Goal: Task Accomplishment & Management: Complete application form

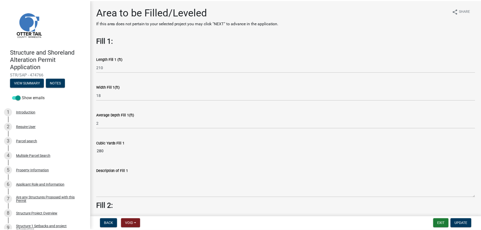
scroll to position [152, 0]
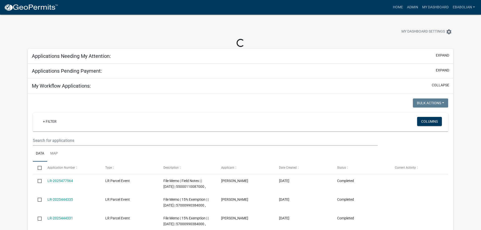
select select "3: 100"
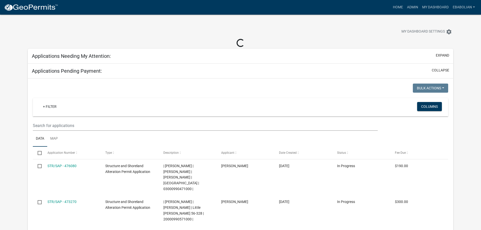
select select "3: 100"
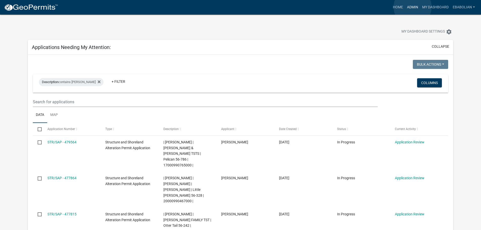
drag, startPoint x: 413, startPoint y: 7, endPoint x: 401, endPoint y: 27, distance: 22.8
click at [413, 7] on link "Admin" at bounding box center [412, 8] width 15 height 10
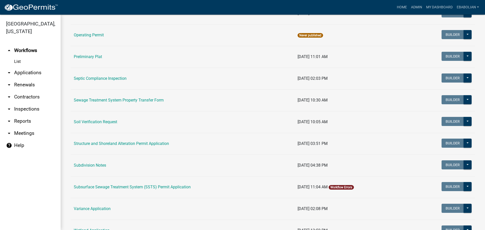
scroll to position [253, 0]
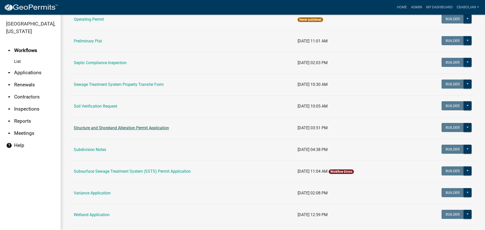
click at [123, 128] on link "Structure and Shoreland Alteration Permit Application" at bounding box center [121, 128] width 95 height 5
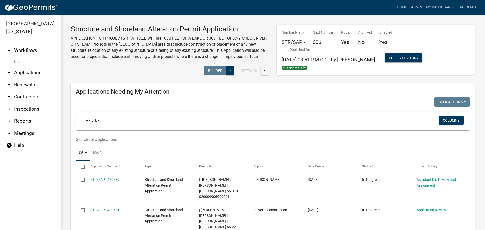
click at [40, 74] on link "arrow_drop_down Applications" at bounding box center [30, 73] width 61 height 12
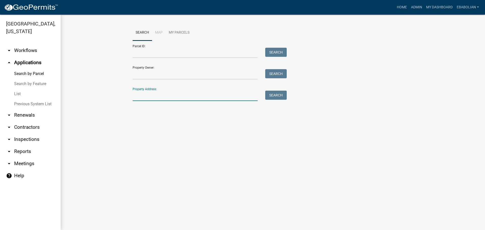
click at [145, 95] on input "Property Address:" at bounding box center [195, 96] width 125 height 10
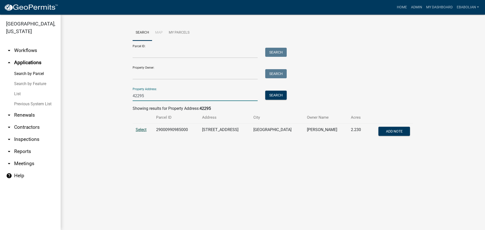
type input "42295"
click at [140, 129] on span "Select" at bounding box center [141, 129] width 11 height 5
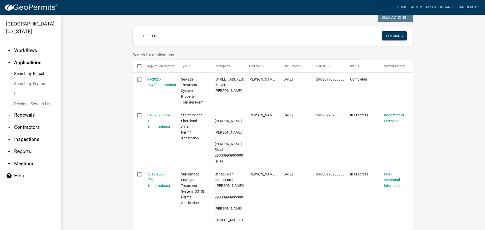
scroll to position [126, 0]
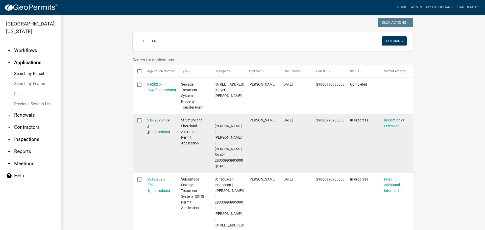
click at [158, 122] on link "STR-2025-479 1 1" at bounding box center [158, 126] width 22 height 16
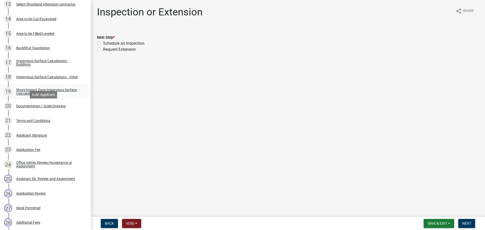
scroll to position [303, 0]
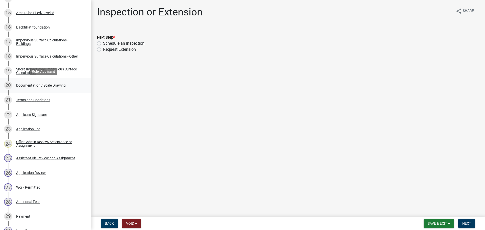
click at [58, 86] on div "Documentation / Scale Drawing" at bounding box center [41, 86] width 50 height 4
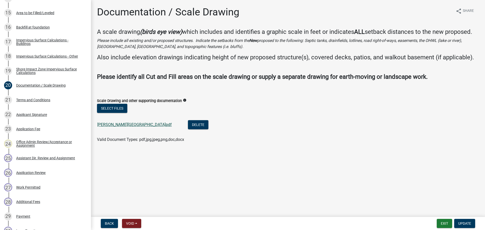
click at [128, 124] on link "[PERSON_NAME][GEOGRAPHIC_DATA]pdf" at bounding box center [134, 124] width 75 height 5
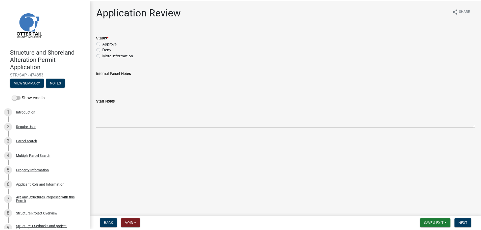
scroll to position [126, 0]
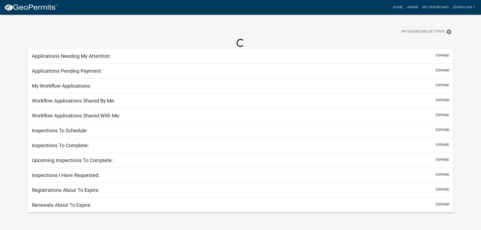
select select "3: 100"
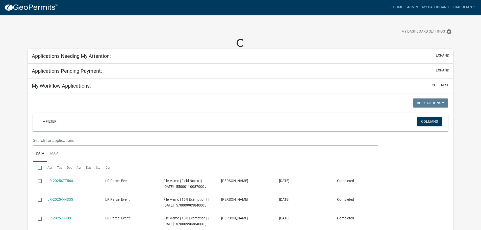
select select "3: 100"
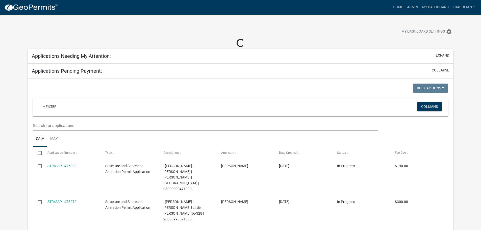
select select "3: 100"
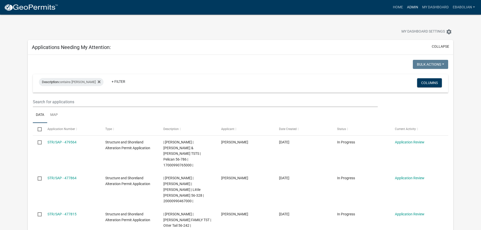
click at [411, 7] on link "Admin" at bounding box center [412, 8] width 15 height 10
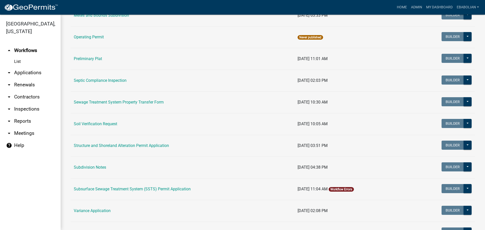
scroll to position [253, 0]
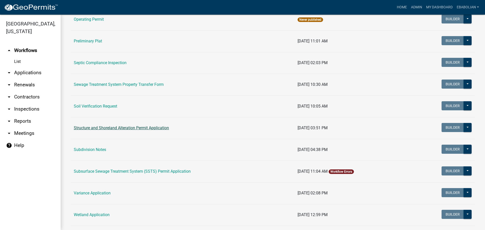
click at [116, 128] on link "Structure and Shoreland Alteration Permit Application" at bounding box center [121, 128] width 95 height 5
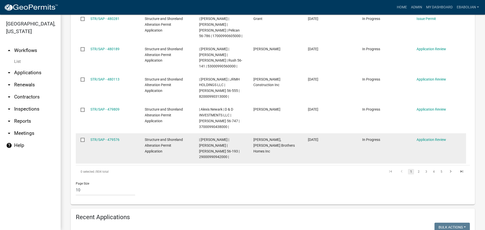
scroll to position [379, 0]
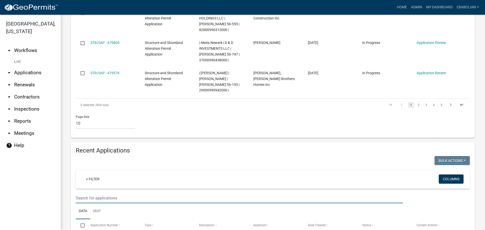
click at [105, 193] on input "text" at bounding box center [239, 198] width 327 height 10
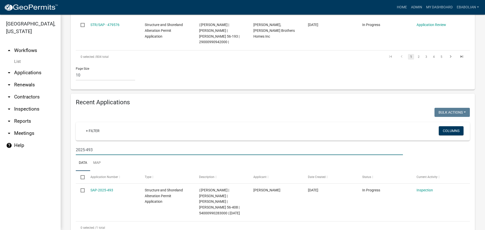
scroll to position [429, 0]
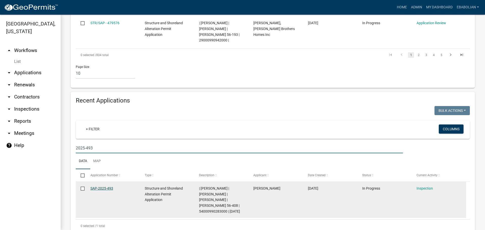
type input "2025-493"
click at [104, 186] on link "SAP-2025-493" at bounding box center [101, 188] width 23 height 4
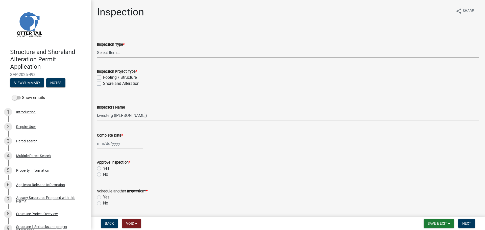
click at [109, 52] on select "Select Item... Inspection Complete Partial Inspection Inspected Not Built" at bounding box center [288, 53] width 382 height 10
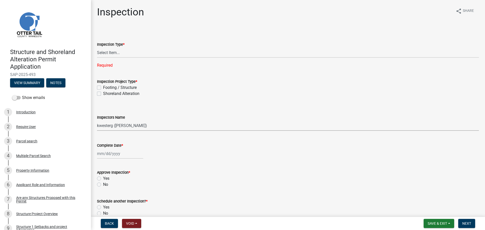
click at [113, 117] on div "Inspectors Name Select Item... cwleclair (Chris LeClair) btollefson (Brittany T…" at bounding box center [288, 122] width 382 height 16
select select "cd31a072-cd4e-4306-9b8c-c26eab70e9de"
click at [97, 121] on select "Select Item... cwleclair (Chris LeClair) btollefson (Brittany Tollefson) abusko…" at bounding box center [288, 126] width 382 height 10
click at [117, 158] on div at bounding box center [120, 154] width 46 height 10
select select "9"
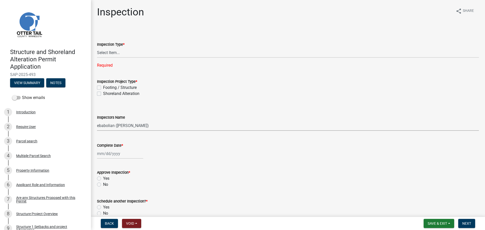
select select "2025"
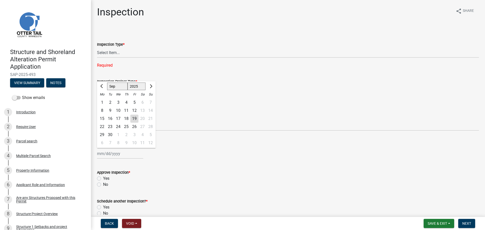
click at [126, 118] on div "18" at bounding box center [126, 119] width 8 height 8
type input "[DATE]"
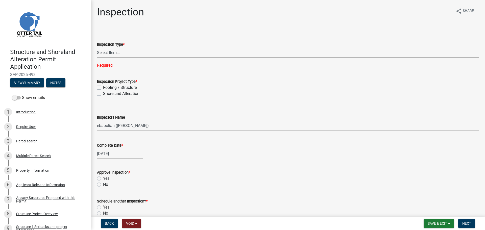
click at [106, 52] on select "Select Item... Inspection Complete Partial Inspection Inspected Not Built" at bounding box center [288, 53] width 382 height 10
click at [97, 48] on select "Select Item... Inspection Complete Partial Inspection Inspected Not Built" at bounding box center [288, 53] width 382 height 10
select select "5ee8ef88-99d2-44f5-8d02-4821fc79fe6f"
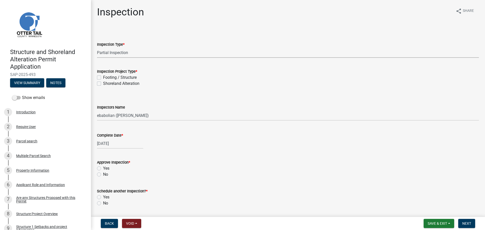
click at [103, 84] on label "Shoreland Alteration" at bounding box center [121, 84] width 36 height 6
click at [103, 84] on input "Shoreland Alteration" at bounding box center [104, 82] width 3 height 3
checkbox input "true"
checkbox input "false"
checkbox input "true"
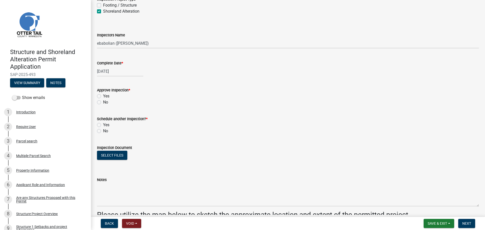
scroll to position [76, 0]
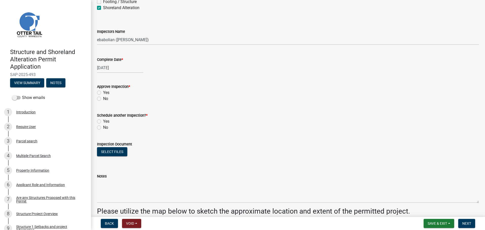
click at [103, 92] on label "Yes" at bounding box center [106, 93] width 6 height 6
click at [103, 92] on input "Yes" at bounding box center [104, 91] width 3 height 3
radio input "true"
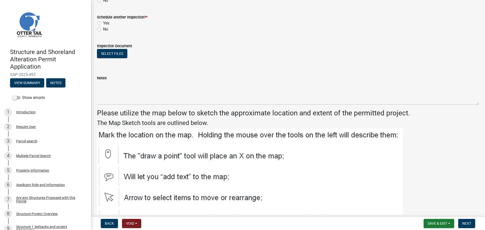
scroll to position [177, 0]
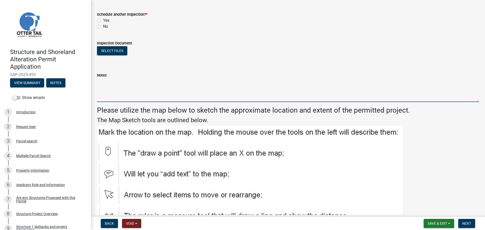
click at [115, 90] on textarea "Notes" at bounding box center [288, 90] width 382 height 24
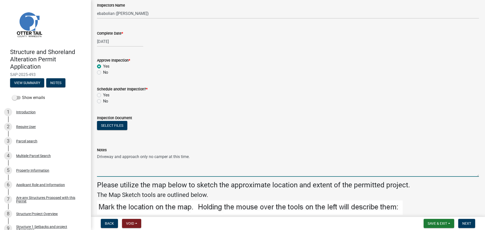
scroll to position [101, 0]
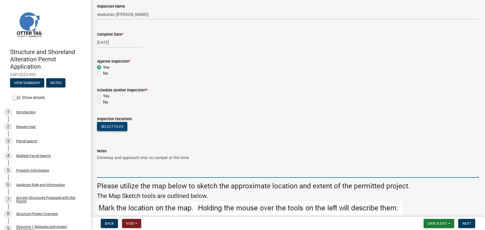
type textarea "Driveway and approach only no camper at this time."
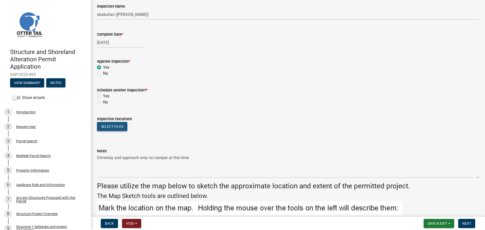
click at [116, 125] on button "Select files" at bounding box center [112, 126] width 30 height 9
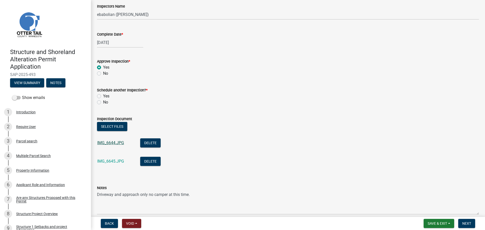
click at [111, 144] on link "IMG_6644.JPG" at bounding box center [110, 142] width 27 height 5
click at [108, 161] on link "IMG_6645.JPG" at bounding box center [110, 161] width 27 height 5
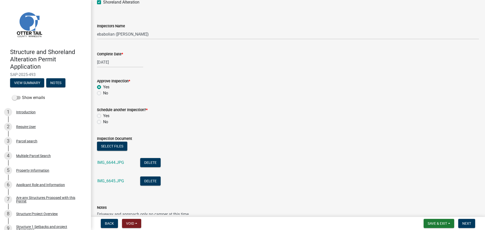
scroll to position [76, 0]
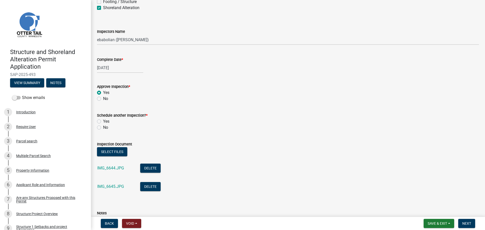
drag, startPoint x: 98, startPoint y: 121, endPoint x: 116, endPoint y: 124, distance: 18.5
click at [103, 121] on label "Yes" at bounding box center [106, 122] width 6 height 6
click at [103, 121] on input "Yes" at bounding box center [104, 120] width 3 height 3
radio input "true"
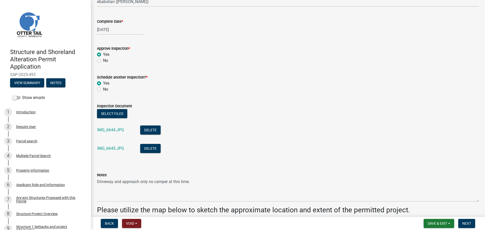
scroll to position [101, 0]
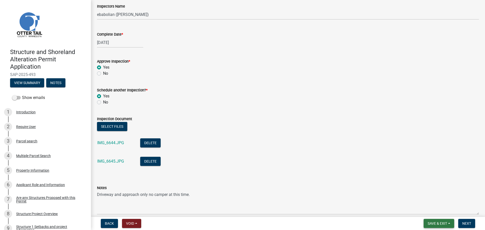
click at [433, 222] on span "Save & Exit" at bounding box center [437, 224] width 19 height 4
click at [429, 211] on button "Save & Exit" at bounding box center [434, 210] width 40 height 12
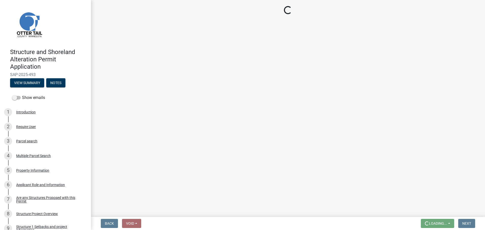
scroll to position [0, 0]
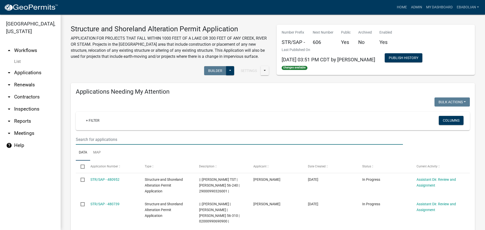
click at [122, 139] on input "text" at bounding box center [239, 139] width 327 height 10
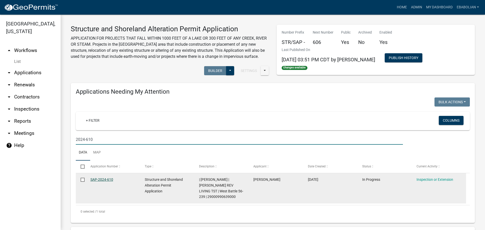
type input "2024-610"
click at [105, 179] on link "SAP-2024-610" at bounding box center [101, 180] width 23 height 4
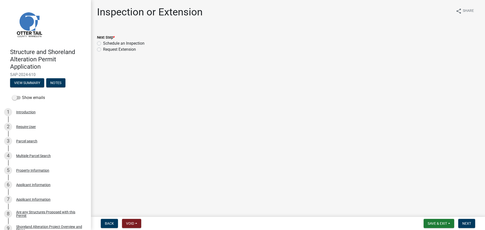
click at [103, 45] on label "Schedule an Inspection" at bounding box center [123, 43] width 41 height 6
click at [103, 44] on input "Schedule an Inspection" at bounding box center [104, 41] width 3 height 3
radio input "true"
click at [468, 223] on span "Next" at bounding box center [466, 224] width 9 height 4
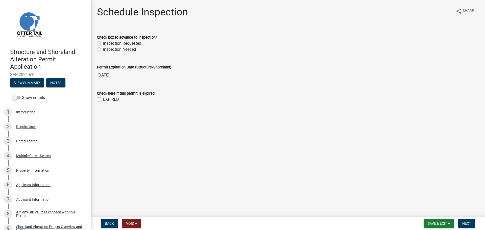
click at [103, 50] on label "Inspection Needed" at bounding box center [119, 49] width 33 height 6
click at [103, 50] on input "Inspection Needed" at bounding box center [104, 47] width 3 height 3
radio input "true"
click at [103, 101] on label "EXPIRED" at bounding box center [111, 100] width 16 height 6
click at [103, 100] on input "EXPIRED" at bounding box center [104, 98] width 3 height 3
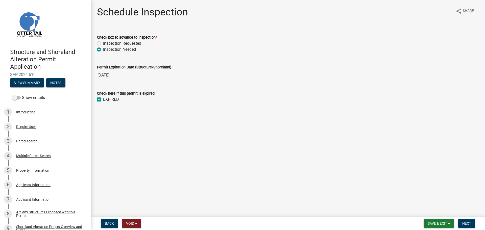
checkbox input "true"
click at [468, 221] on button "Next" at bounding box center [466, 223] width 17 height 9
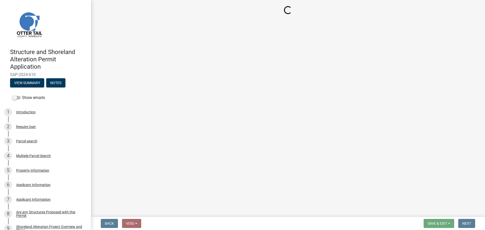
select select "710d5f49-2663-4e73-9718-d0c4e189f5ed"
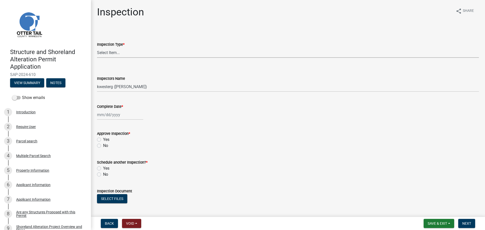
click at [111, 52] on select "Select Item... Footing / Structure Inspection Shoreland Alteration Not Built" at bounding box center [288, 53] width 382 height 10
click at [97, 48] on select "Select Item... Footing / Structure Inspection Shoreland Alteration Not Built" at bounding box center [288, 53] width 382 height 10
select select "47ea1fb7-c502-4f3a-a094-06b583cbebcf"
click at [110, 86] on select "Select Item... btollefson (Brittany Tollefson) alexisnewark (Alexis Newark) epl…" at bounding box center [288, 87] width 382 height 10
select select "cd31a072-cd4e-4306-9b8c-c26eab70e9de"
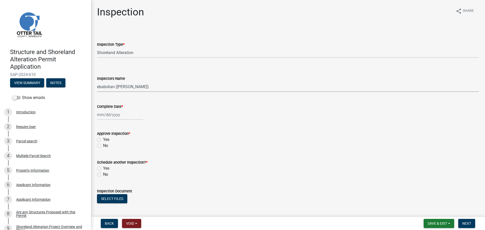
click at [97, 82] on select "Select Item... btollefson (Brittany Tollefson) alexisnewark (Alexis Newark) epl…" at bounding box center [288, 87] width 382 height 10
click at [111, 116] on div at bounding box center [120, 115] width 46 height 10
select select "9"
select select "2025"
click at [127, 157] on div "18" at bounding box center [126, 158] width 8 height 8
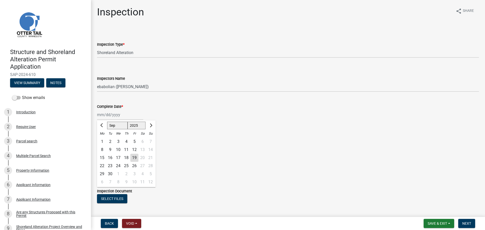
type input "[DATE]"
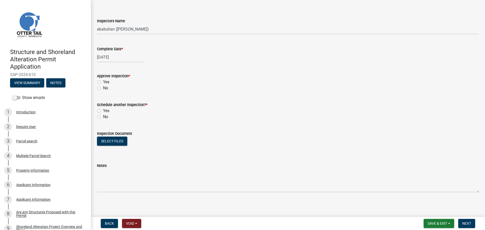
scroll to position [59, 0]
click at [113, 141] on button "Select files" at bounding box center [112, 139] width 30 height 9
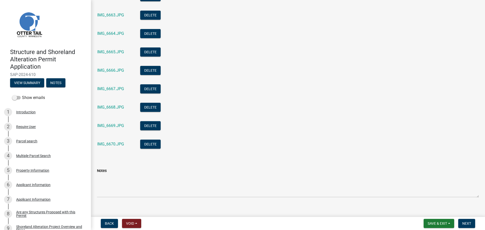
scroll to position [520, 0]
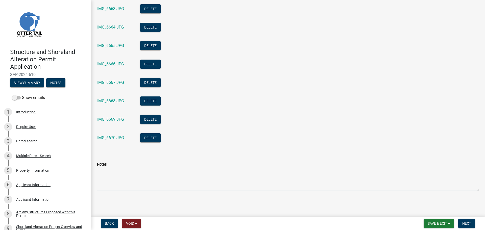
click at [146, 178] on textarea "Notes" at bounding box center [288, 180] width 382 height 24
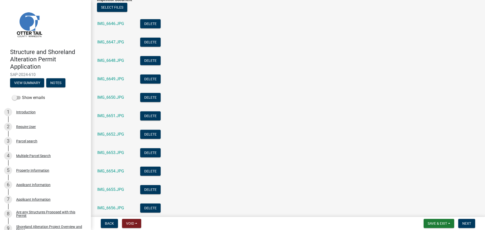
scroll to position [15, 0]
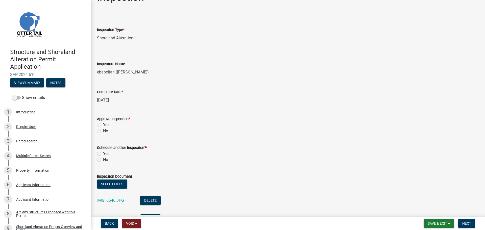
type textarea "Project complete."
click at [103, 126] on label "Yes" at bounding box center [106, 125] width 6 height 6
click at [103, 125] on input "Yes" at bounding box center [104, 123] width 3 height 3
radio input "true"
click at [103, 161] on label "No" at bounding box center [105, 160] width 5 height 6
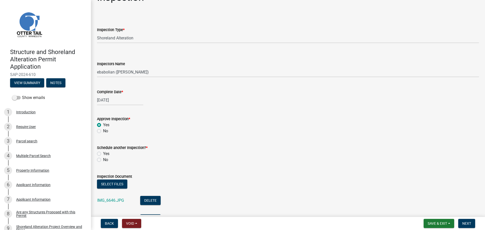
click at [103, 160] on input "No" at bounding box center [104, 158] width 3 height 3
radio input "true"
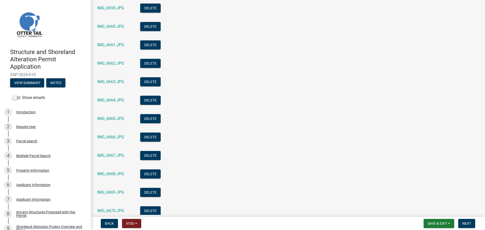
scroll to position [520, 0]
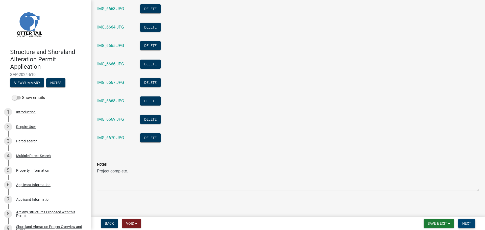
click at [465, 222] on span "Next" at bounding box center [466, 224] width 9 height 4
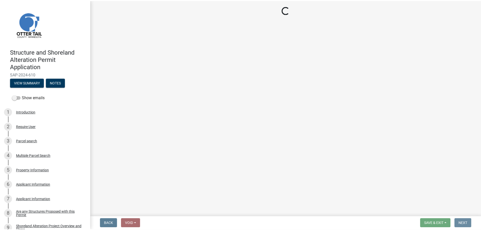
scroll to position [0, 0]
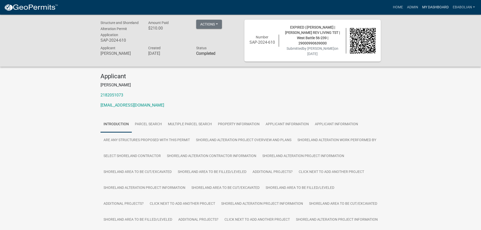
click at [426, 9] on link "My Dashboard" at bounding box center [435, 8] width 31 height 10
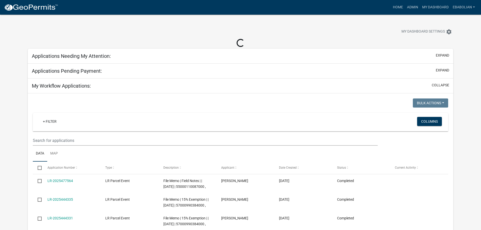
select select "3: 100"
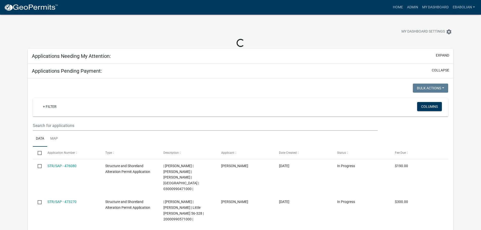
select select "3: 100"
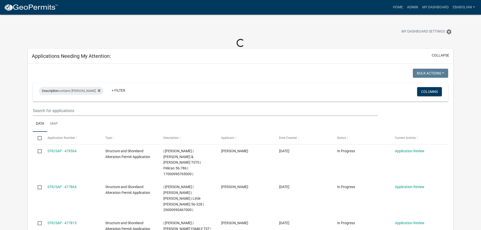
select select "3: 100"
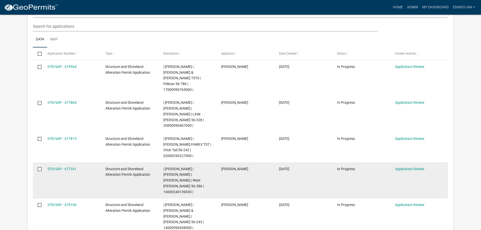
scroll to position [76, 0]
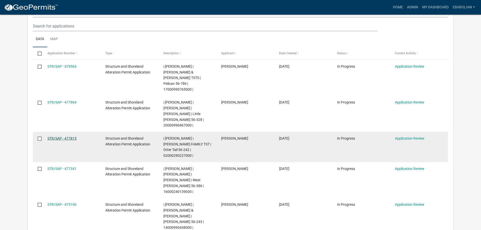
click at [70, 136] on link "STR/SAP - 477815" at bounding box center [62, 138] width 29 height 4
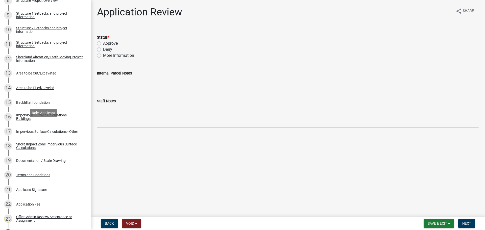
scroll to position [227, 0]
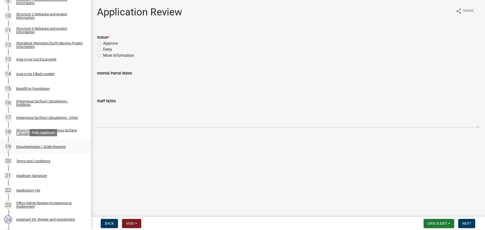
click at [61, 149] on div "19 Documentation / Scale Drawing" at bounding box center [43, 147] width 79 height 8
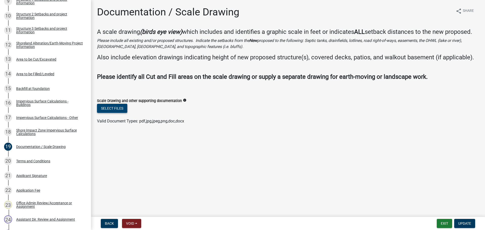
click at [112, 111] on button "Select files" at bounding box center [112, 108] width 30 height 9
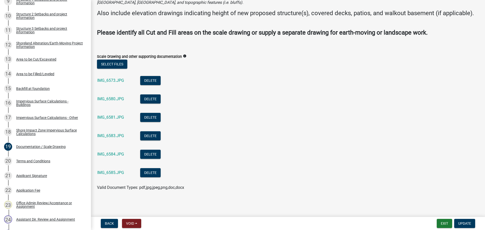
scroll to position [52, 0]
click at [465, 224] on span "Update" at bounding box center [464, 224] width 13 height 4
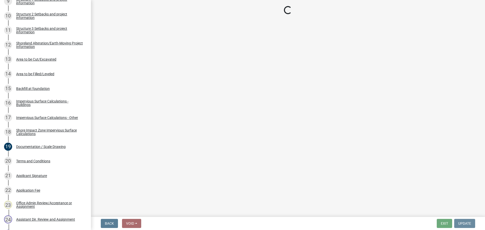
scroll to position [0, 0]
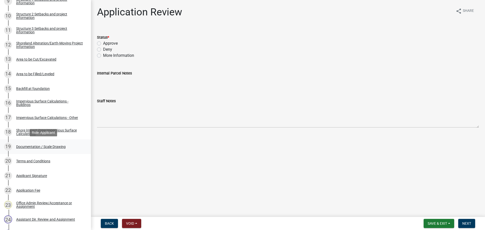
drag, startPoint x: 60, startPoint y: 145, endPoint x: 63, endPoint y: 147, distance: 3.2
click at [60, 145] on div "Documentation / Scale Drawing" at bounding box center [41, 147] width 50 height 4
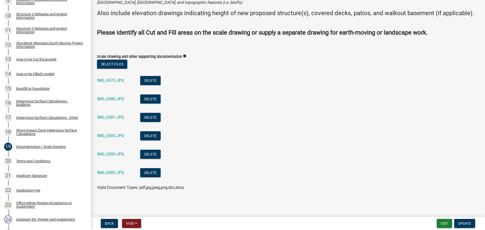
scroll to position [52, 0]
click at [113, 78] on link "IMG_6573.JPG" at bounding box center [110, 80] width 27 height 5
click at [108, 100] on link "IMG_6580.JPG" at bounding box center [110, 99] width 27 height 5
click at [113, 120] on link "IMG_6581.JPG" at bounding box center [110, 117] width 27 height 5
click at [112, 153] on link "IMG_6584.JPG" at bounding box center [110, 154] width 27 height 5
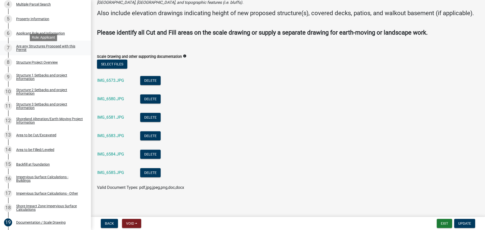
scroll to position [126, 0]
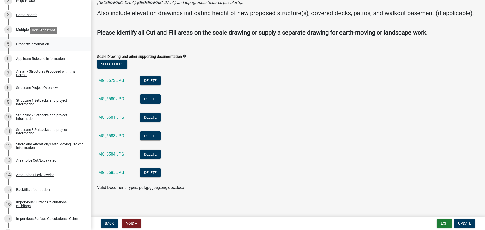
click at [39, 43] on div "Property Information" at bounding box center [32, 44] width 33 height 4
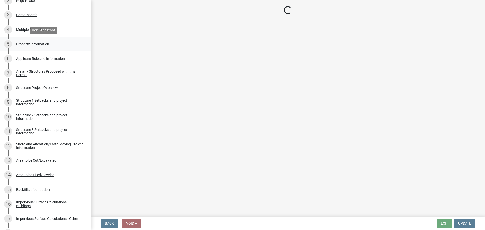
scroll to position [0, 0]
select select "ebef668c-e666-4f0f-b24a-d79aaee39ebe"
select select "bc95ce3f-9706-43bd-97a5-80c1e912429f"
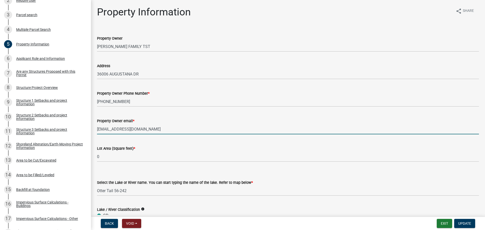
drag, startPoint x: 136, startPoint y: 129, endPoint x: 97, endPoint y: 131, distance: 39.5
click at [97, 131] on input "endokirk@gmail.com" at bounding box center [288, 129] width 382 height 10
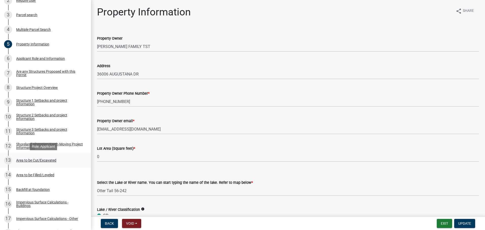
click at [42, 161] on div "Area to be Cut/Excavated" at bounding box center [36, 161] width 40 height 4
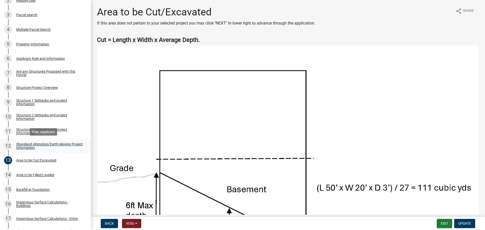
click at [40, 149] on div "Shoreland Alteration/Earth-Moving Project Information" at bounding box center [49, 146] width 67 height 7
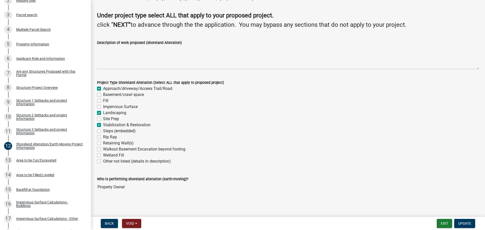
scroll to position [32, 0]
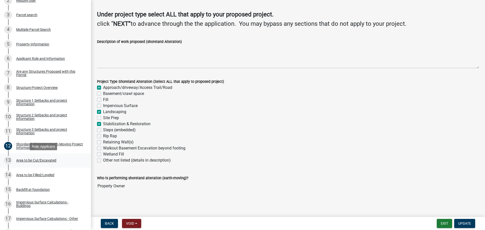
click at [35, 161] on div "Area to be Cut/Excavated" at bounding box center [36, 161] width 40 height 4
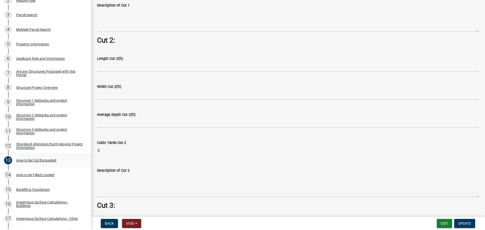
scroll to position [455, 0]
click at [39, 175] on div "Area to be Filled/Leveled" at bounding box center [35, 175] width 38 height 4
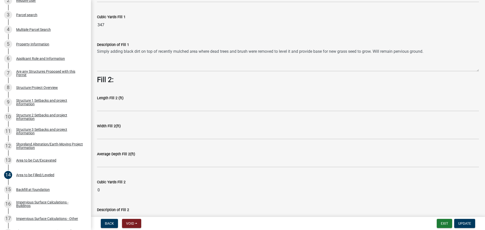
scroll to position [0, 0]
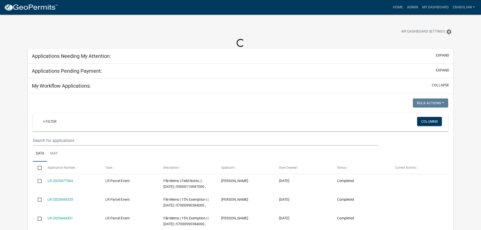
select select "3: 100"
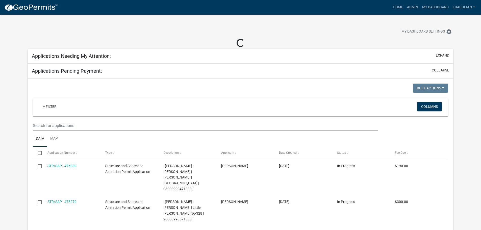
select select "3: 100"
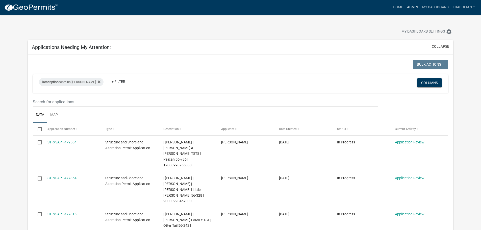
click at [410, 6] on link "Admin" at bounding box center [412, 8] width 15 height 10
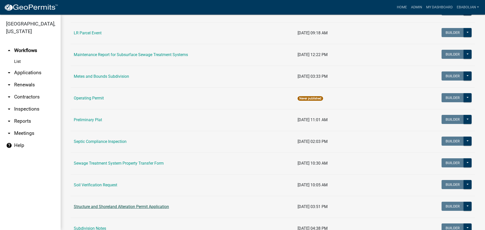
scroll to position [177, 0]
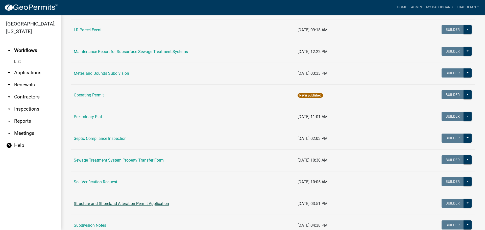
click at [106, 204] on link "Structure and Shoreland Alteration Permit Application" at bounding box center [121, 203] width 95 height 5
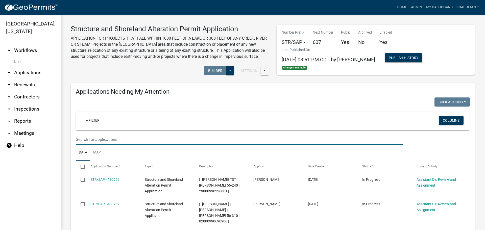
drag, startPoint x: 109, startPoint y: 134, endPoint x: 108, endPoint y: 139, distance: 5.0
click at [108, 139] on input "text" at bounding box center [239, 139] width 327 height 10
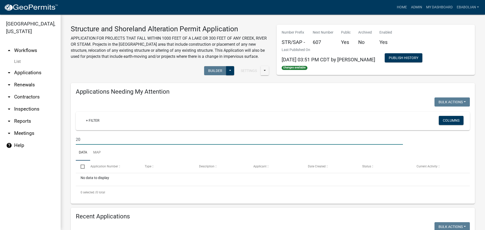
type input "2"
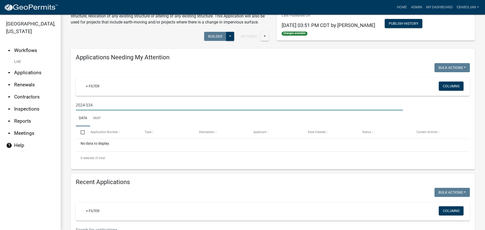
scroll to position [25, 0]
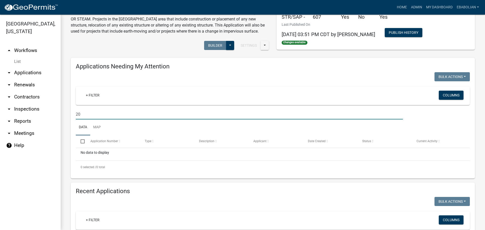
type input "2"
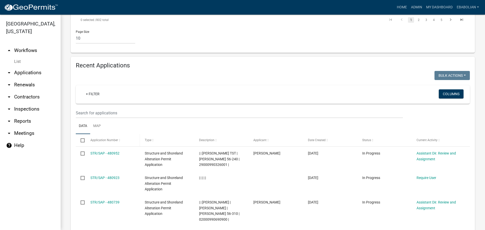
scroll to position [464, 0]
click at [103, 108] on input "text" at bounding box center [239, 113] width 327 height 10
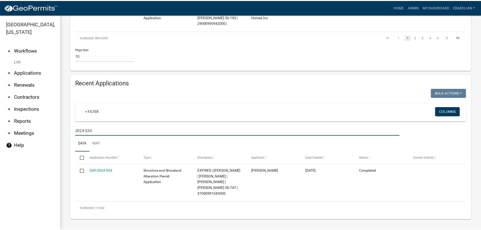
scroll to position [423, 0]
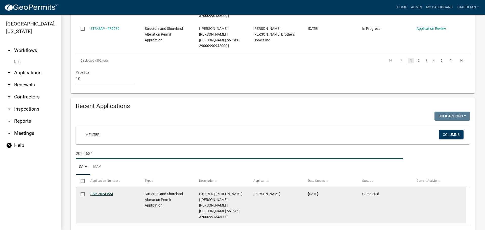
type input "2024-534"
click at [110, 192] on link "SAP-2024-534" at bounding box center [101, 194] width 23 height 4
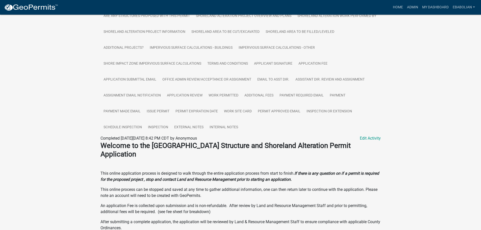
scroll to position [152, 0]
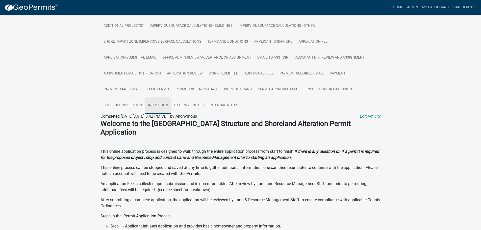
click at [164, 101] on link "Inspection" at bounding box center [158, 106] width 26 height 16
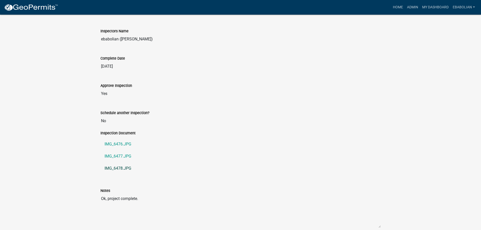
scroll to position [269, 0]
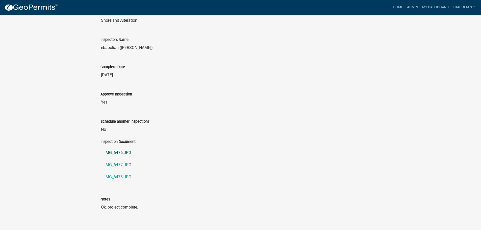
click at [121, 148] on link "IMG_6476.JPG" at bounding box center [241, 153] width 280 height 12
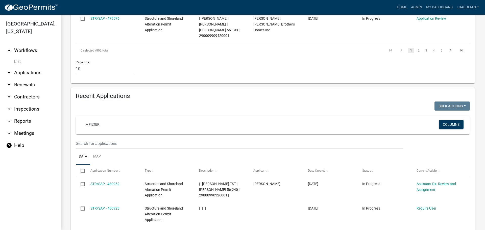
scroll to position [455, 0]
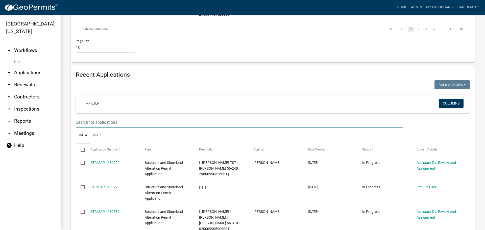
click at [104, 117] on input "text" at bounding box center [239, 122] width 327 height 10
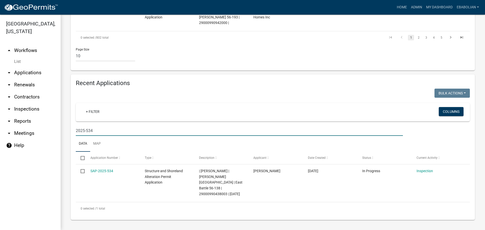
scroll to position [429, 0]
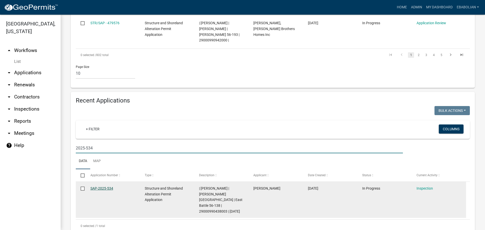
type input "2025-534"
click at [105, 186] on link "SAP-2025-534" at bounding box center [101, 188] width 23 height 4
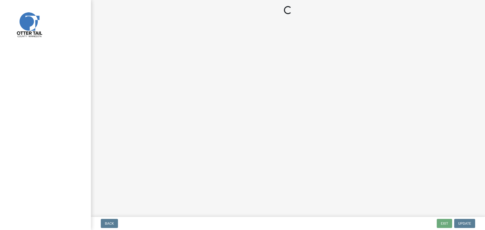
select select "710d5f49-2663-4e73-9718-d0c4e189f5ed"
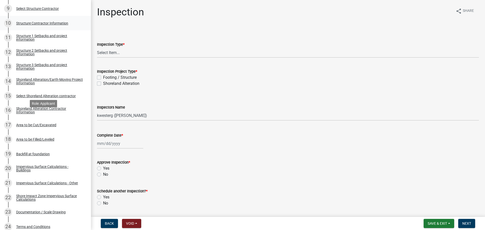
scroll to position [227, 0]
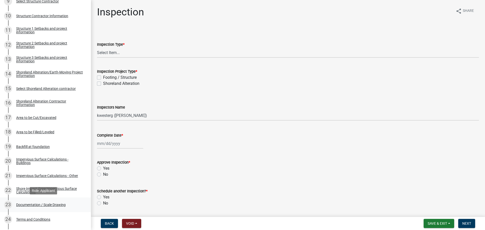
click at [53, 204] on div "Documentation / Scale Drawing" at bounding box center [41, 205] width 50 height 4
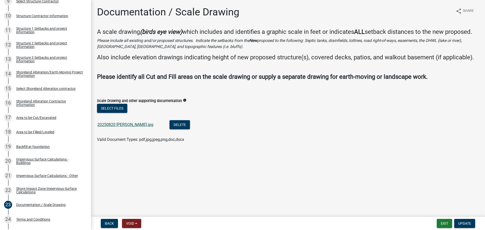
click at [130, 126] on link "20250820 eggleston.jpg" at bounding box center [125, 124] width 56 height 5
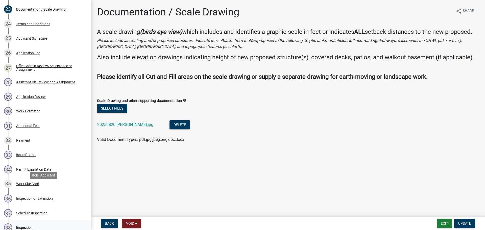
scroll to position [430, 0]
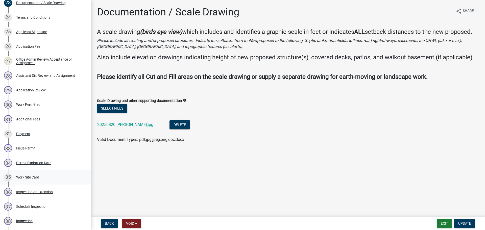
click at [34, 177] on div "Work Site Card" at bounding box center [27, 178] width 23 height 4
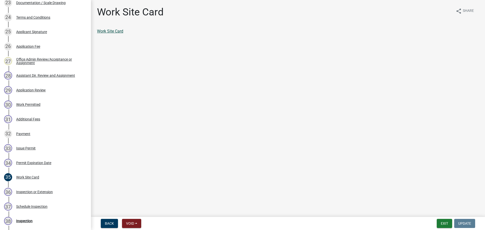
click at [113, 30] on link "Work Site Card" at bounding box center [110, 31] width 26 height 5
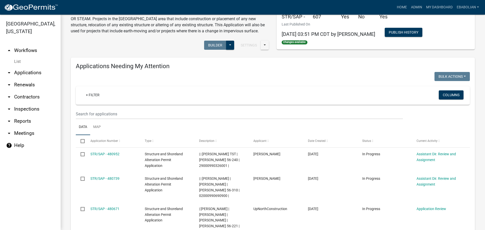
scroll to position [25, 0]
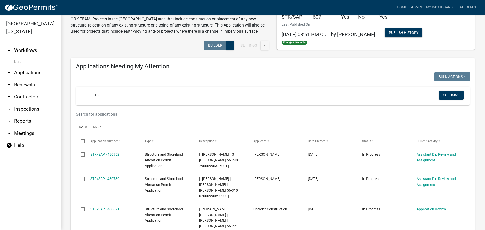
click at [111, 115] on input "text" at bounding box center [239, 114] width 327 height 10
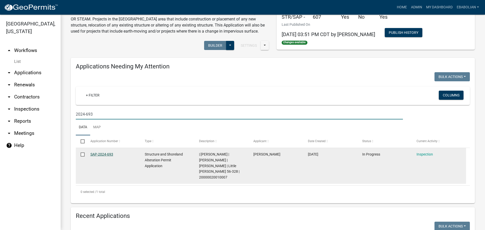
type input "2024-693"
click at [109, 155] on link "SAP-2024-693" at bounding box center [101, 154] width 23 height 4
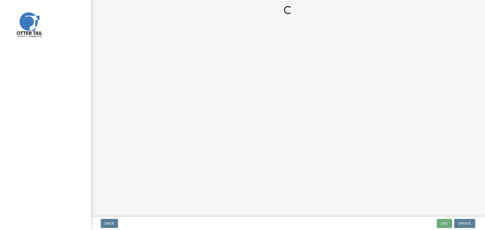
select select "710d5f49-2663-4e73-9718-d0c4e189f5ed"
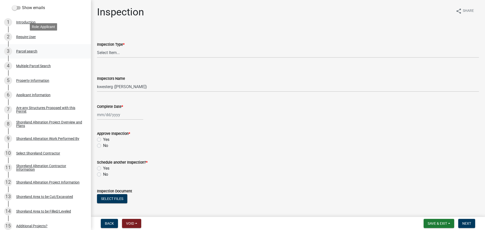
scroll to position [101, 0]
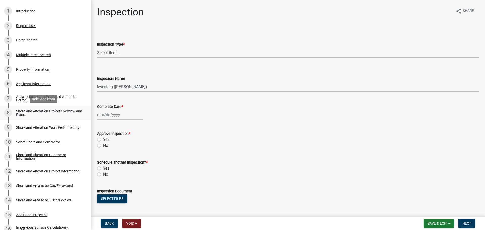
click at [20, 114] on div "Shoreland Alteration Project Overview and Plans" at bounding box center [49, 112] width 67 height 7
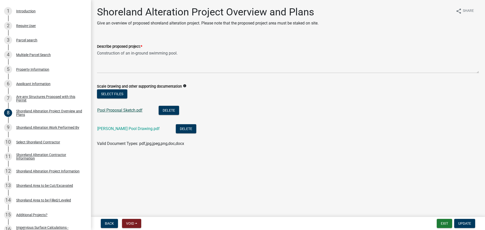
click at [125, 111] on link "Pool Proposal Sketch.pdf" at bounding box center [119, 110] width 45 height 5
click at [119, 128] on link "John Anderson Pool Drawing.pdf" at bounding box center [128, 128] width 62 height 5
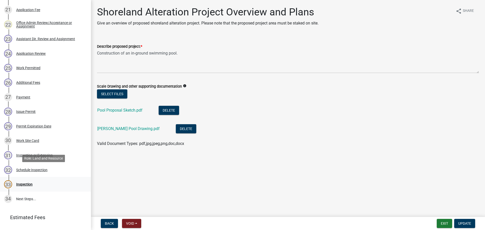
scroll to position [404, 0]
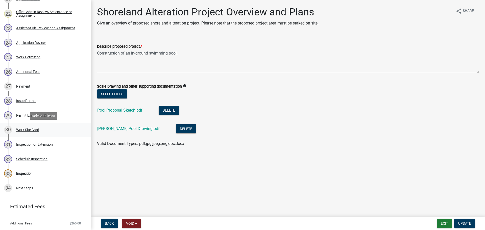
click at [35, 129] on div "Work Site Card" at bounding box center [27, 130] width 23 height 4
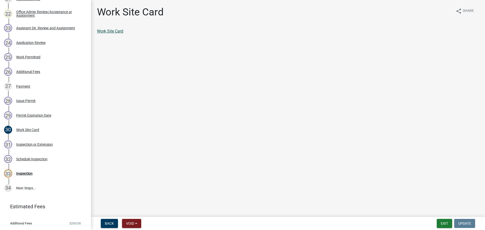
click at [120, 32] on link "Work Site Card" at bounding box center [110, 31] width 26 height 5
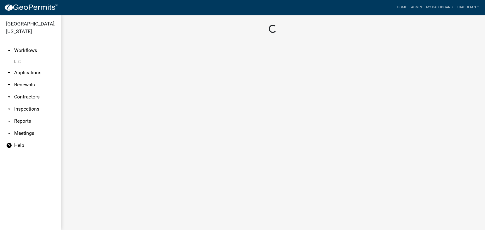
click at [39, 71] on link "arrow_drop_down Applications" at bounding box center [30, 73] width 61 height 12
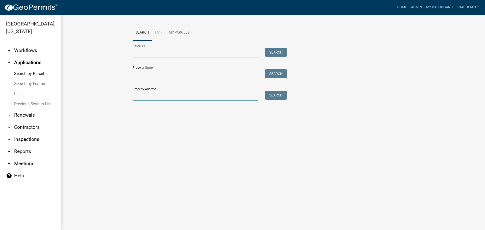
click at [147, 96] on input "Property Address:" at bounding box center [195, 96] width 125 height 10
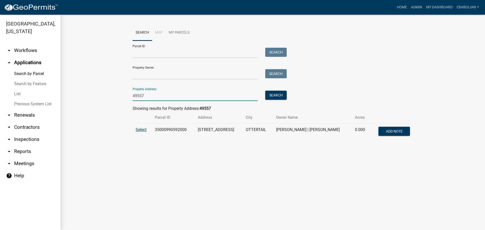
type input "49557"
click at [141, 129] on span "Select" at bounding box center [141, 129] width 11 height 5
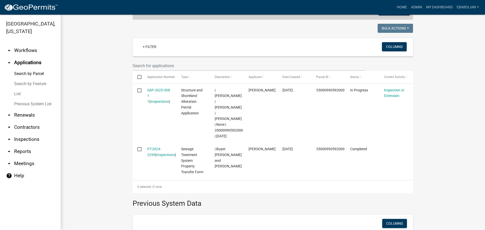
scroll to position [126, 0]
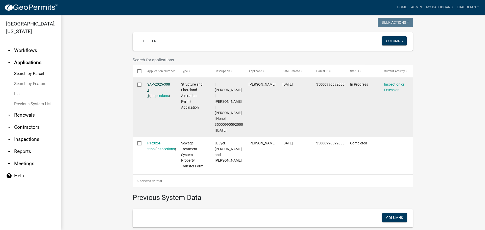
click at [158, 84] on link "SAP-2025-308 1 1" at bounding box center [158, 90] width 23 height 16
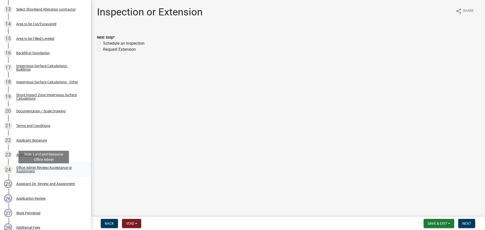
scroll to position [278, 0]
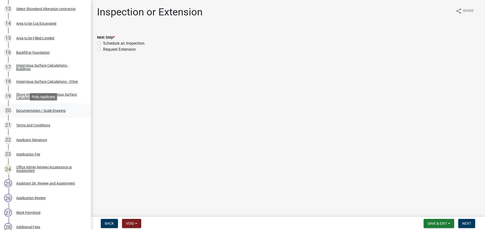
click at [58, 111] on div "Documentation / Scale Drawing" at bounding box center [41, 111] width 50 height 4
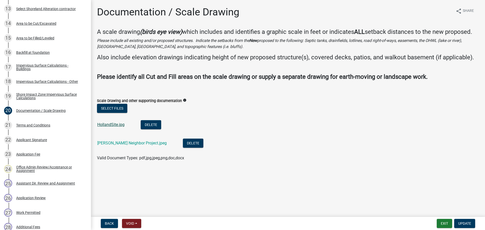
click at [111, 125] on link "HollandSite.jpg" at bounding box center [110, 124] width 27 height 5
click at [115, 143] on link "Mlke Holland Neighbor Project.jpeg" at bounding box center [131, 143] width 69 height 5
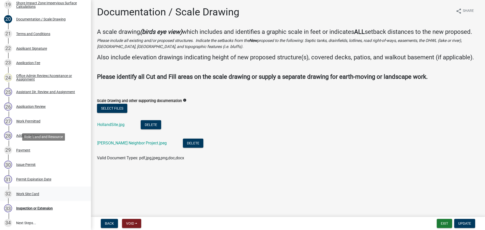
scroll to position [428, 0]
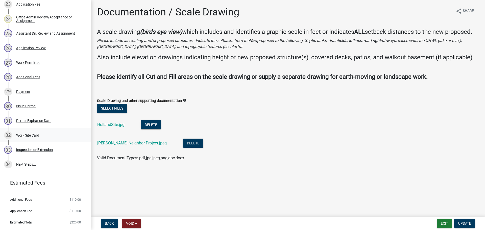
drag, startPoint x: 30, startPoint y: 135, endPoint x: 33, endPoint y: 135, distance: 3.3
click at [30, 135] on div "Work Site Card" at bounding box center [27, 136] width 23 height 4
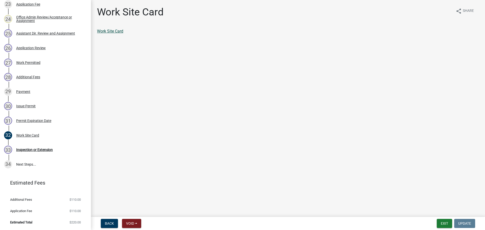
click at [112, 33] on link "Work Site Card" at bounding box center [110, 31] width 26 height 5
